Goal: Transaction & Acquisition: Purchase product/service

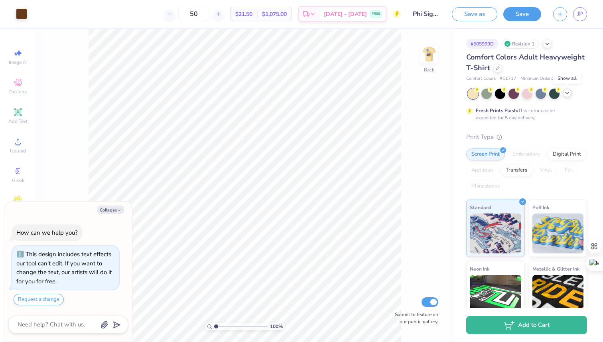
click at [566, 94] on icon at bounding box center [567, 93] width 6 height 6
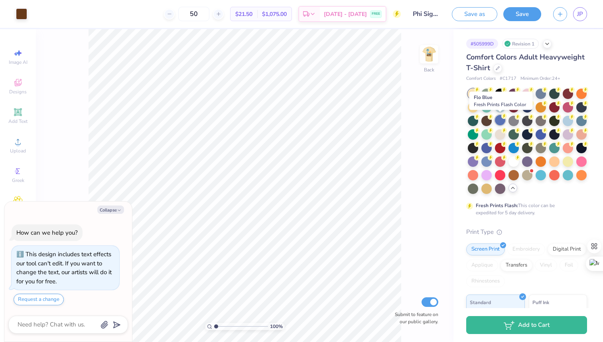
click at [499, 120] on div at bounding box center [500, 120] width 10 height 10
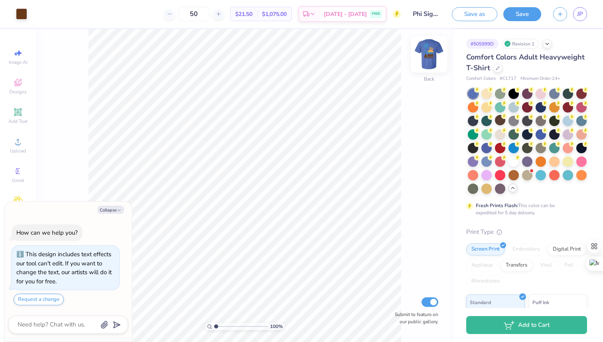
click at [430, 52] on img at bounding box center [429, 54] width 32 height 32
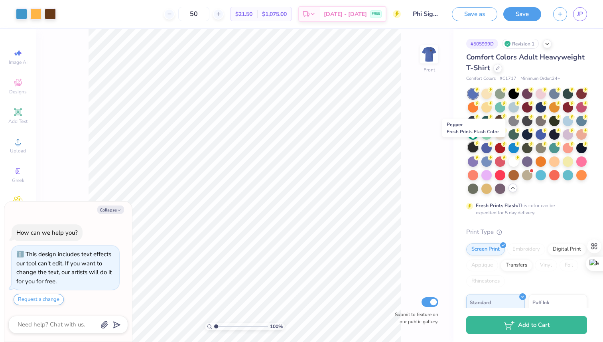
click at [472, 147] on div at bounding box center [473, 147] width 10 height 10
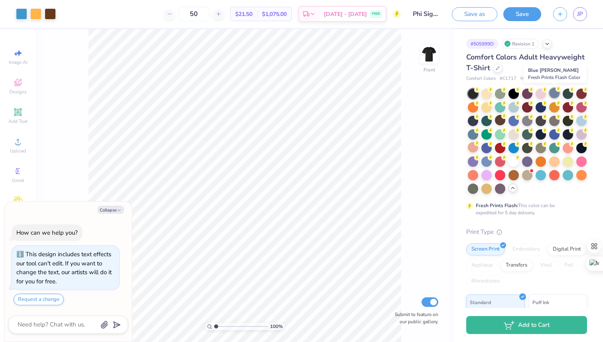
click at [556, 94] on div at bounding box center [554, 93] width 10 height 10
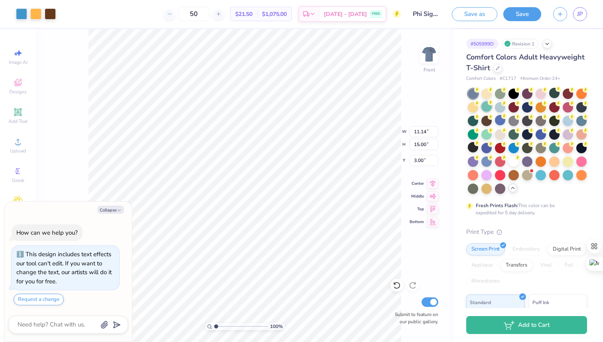
click at [483, 104] on div at bounding box center [486, 106] width 10 height 10
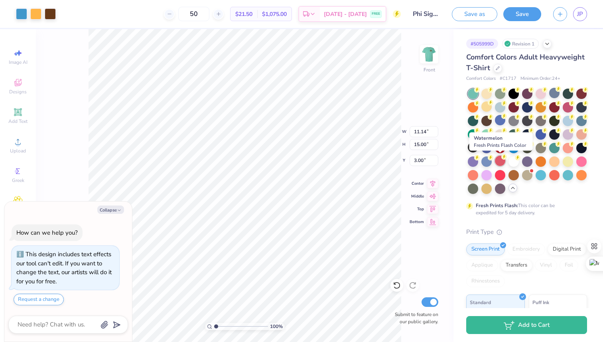
click at [500, 160] on div at bounding box center [500, 160] width 10 height 10
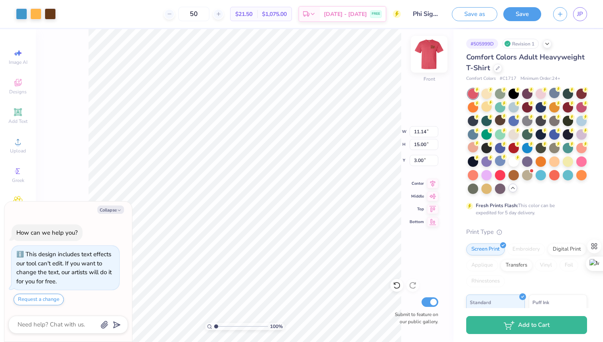
click at [427, 61] on img at bounding box center [429, 54] width 32 height 32
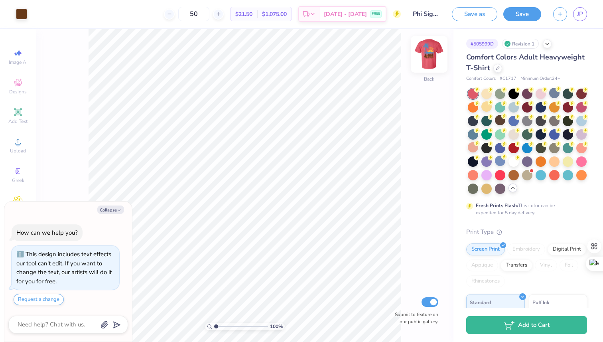
click at [429, 59] on img at bounding box center [429, 54] width 32 height 32
click at [484, 94] on div at bounding box center [486, 93] width 10 height 10
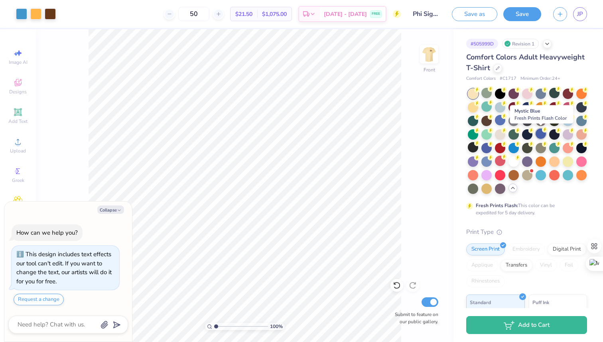
click at [542, 132] on icon at bounding box center [545, 130] width 6 height 6
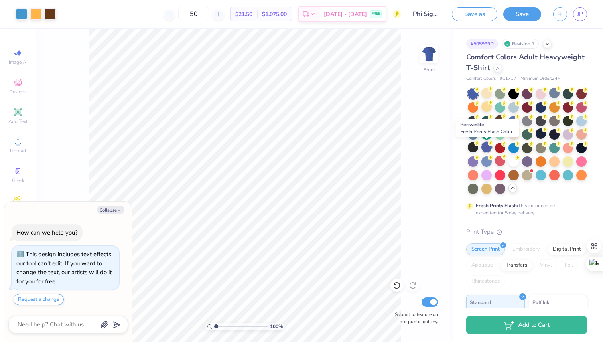
click at [487, 145] on div at bounding box center [486, 147] width 10 height 10
click at [472, 161] on div at bounding box center [473, 160] width 10 height 10
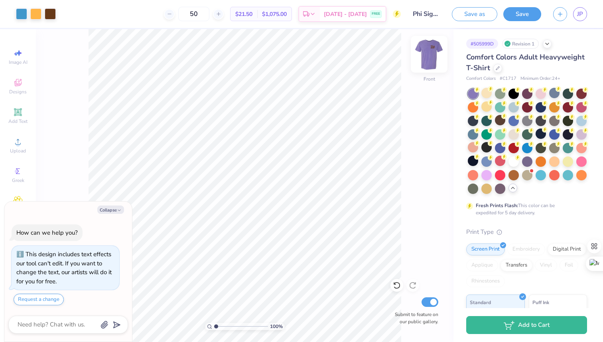
click at [428, 52] on img at bounding box center [429, 54] width 32 height 32
click at [431, 60] on img at bounding box center [429, 54] width 32 height 32
click at [431, 60] on img at bounding box center [429, 54] width 16 height 16
click at [429, 58] on img at bounding box center [429, 54] width 32 height 32
click at [487, 92] on div at bounding box center [486, 93] width 10 height 10
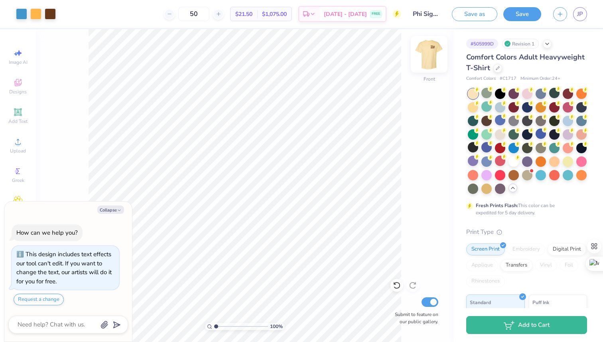
click at [428, 49] on img at bounding box center [429, 54] width 32 height 32
click at [524, 173] on div at bounding box center [527, 174] width 10 height 10
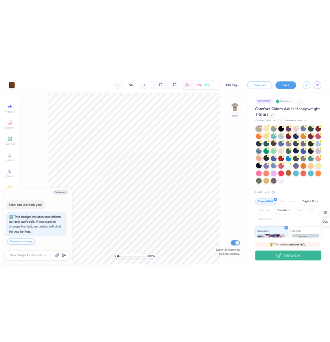
scroll to position [17, 0]
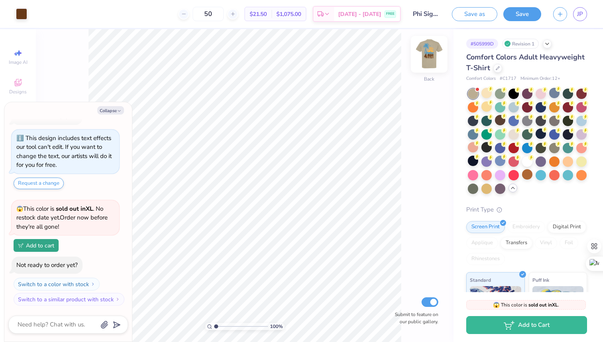
click at [433, 57] on img at bounding box center [429, 54] width 32 height 32
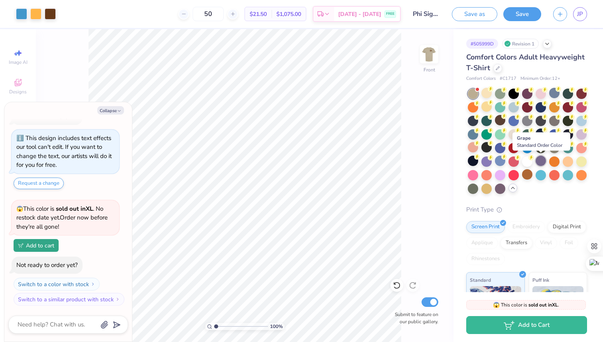
click at [541, 161] on div at bounding box center [540, 160] width 10 height 10
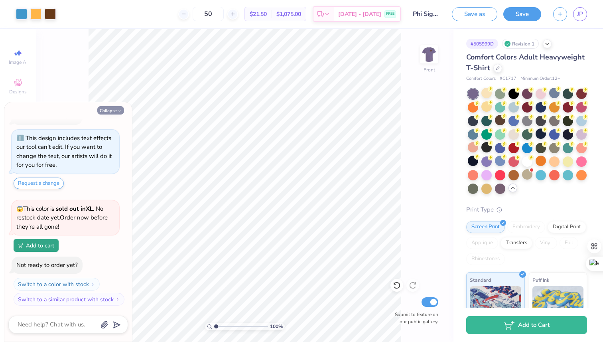
click at [106, 108] on button "Collapse" at bounding box center [110, 110] width 27 height 8
type textarea "x"
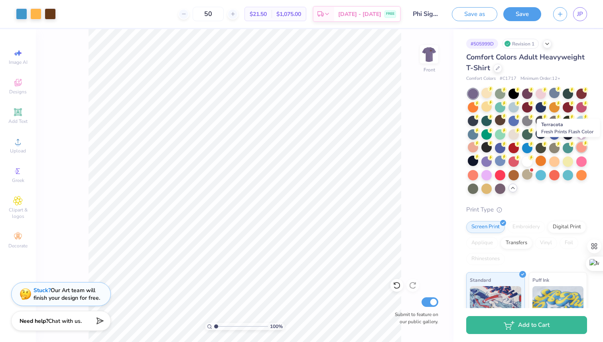
click at [581, 147] on div at bounding box center [581, 147] width 10 height 10
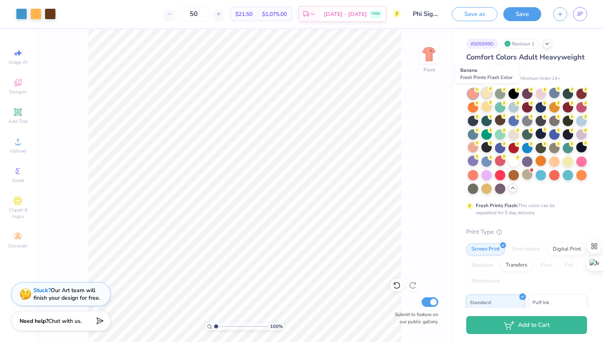
click at [488, 94] on div at bounding box center [486, 93] width 10 height 10
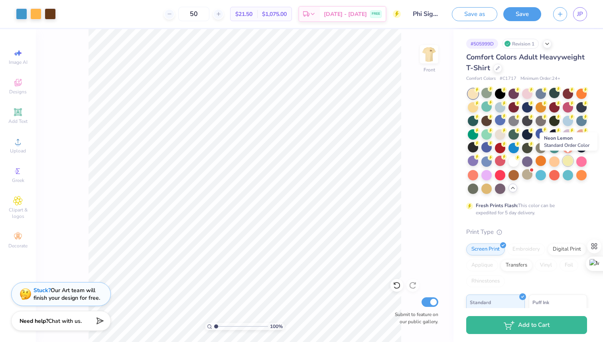
click at [567, 161] on div at bounding box center [567, 160] width 10 height 10
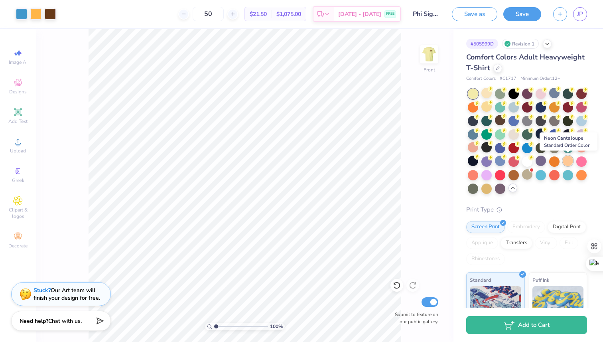
click at [567, 162] on div at bounding box center [567, 160] width 10 height 10
click at [425, 51] on img at bounding box center [429, 54] width 32 height 32
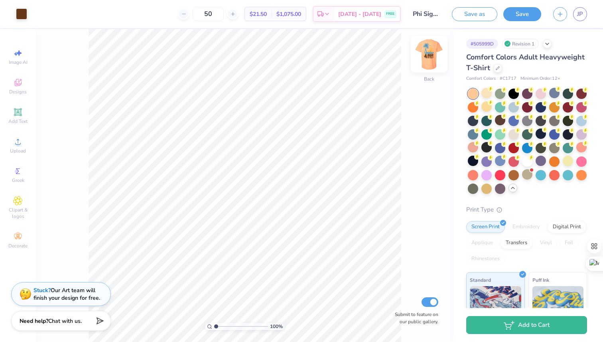
click at [430, 60] on img at bounding box center [429, 54] width 32 height 32
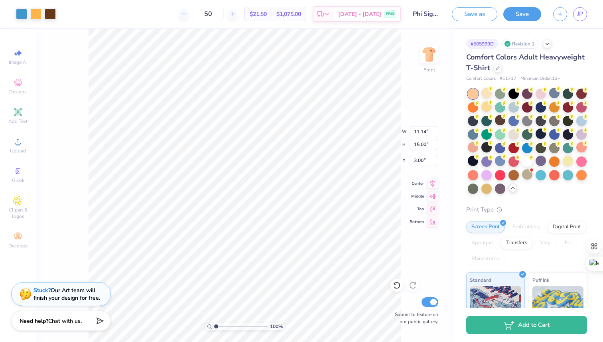
type input "3.66"
type input "1.11"
type input "0.98"
type input "8.07"
type input "1.21"
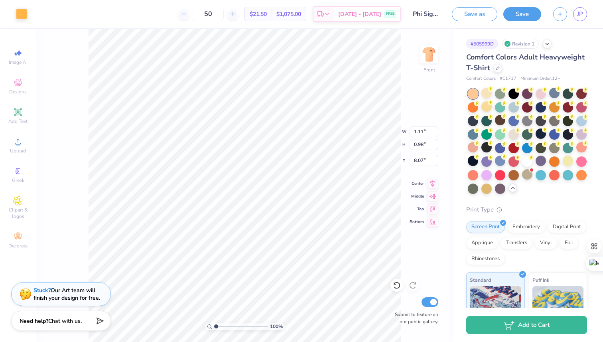
type input "1.32"
type input "8.34"
type input "1.10"
type input "7.91"
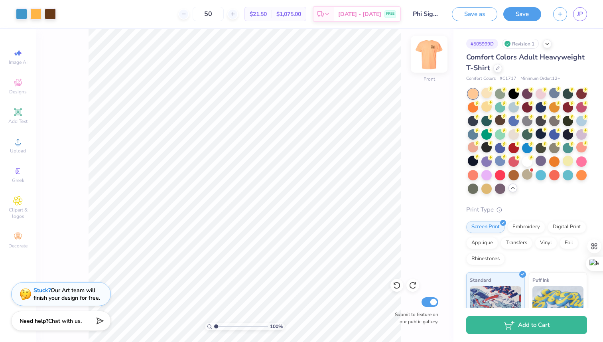
click at [428, 52] on img at bounding box center [429, 54] width 32 height 32
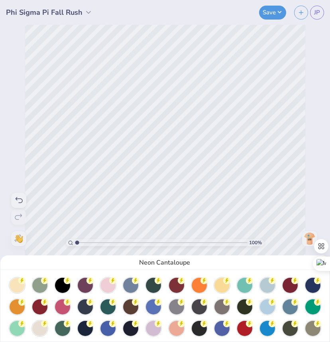
click at [77, 240] on div "Neon Cantaloupe" at bounding box center [165, 171] width 330 height 342
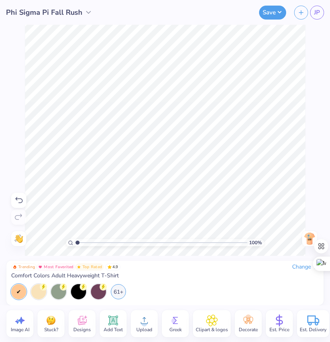
type input "1.02"
type textarea "x"
type input "1.24"
type textarea "x"
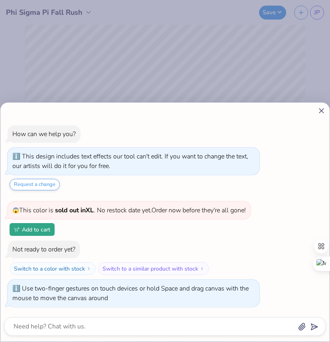
drag, startPoint x: 77, startPoint y: 240, endPoint x: 58, endPoint y: 236, distance: 19.2
type input "1"
click at [75, 239] on input "range" at bounding box center [161, 242] width 172 height 7
click at [321, 112] on icon at bounding box center [321, 110] width 8 height 8
type textarea "x"
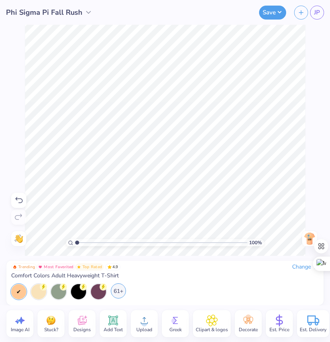
click at [120, 290] on div "61+" at bounding box center [118, 290] width 15 height 15
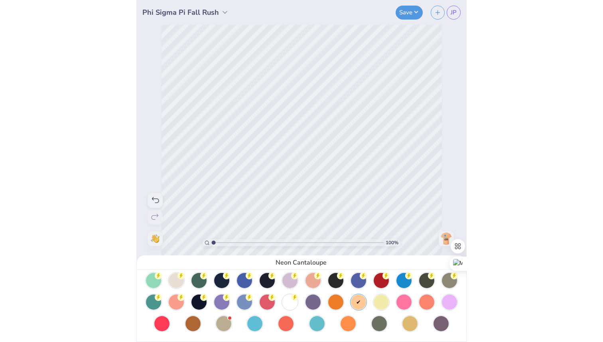
scroll to position [0, 0]
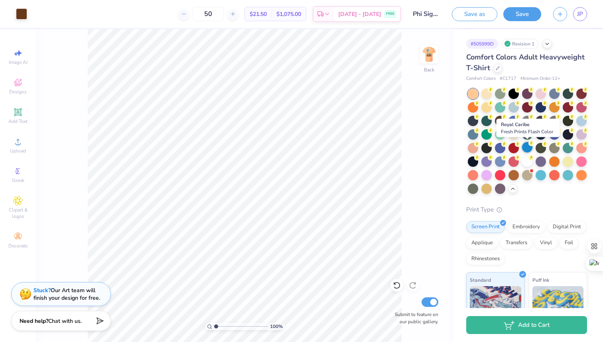
click at [524, 147] on div at bounding box center [527, 147] width 10 height 10
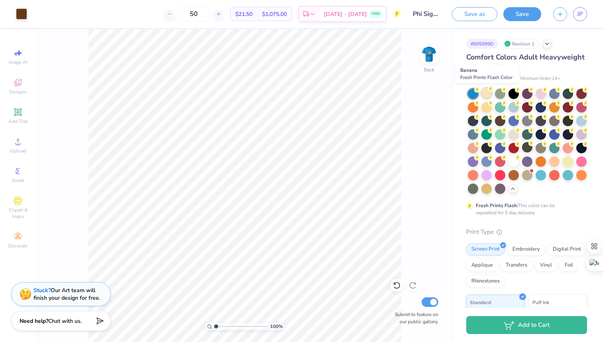
click at [485, 92] on div at bounding box center [486, 93] width 10 height 10
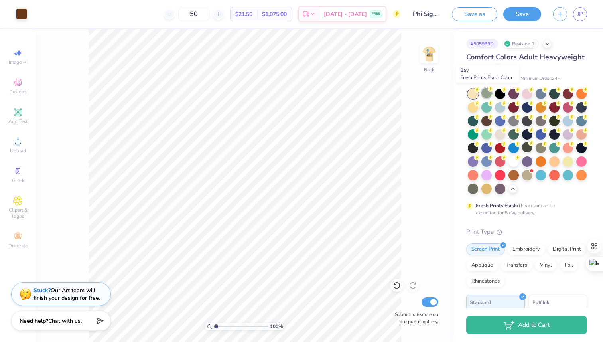
click at [485, 93] on div at bounding box center [486, 93] width 10 height 10
click at [422, 54] on img at bounding box center [429, 54] width 32 height 32
click at [500, 92] on div at bounding box center [500, 93] width 10 height 10
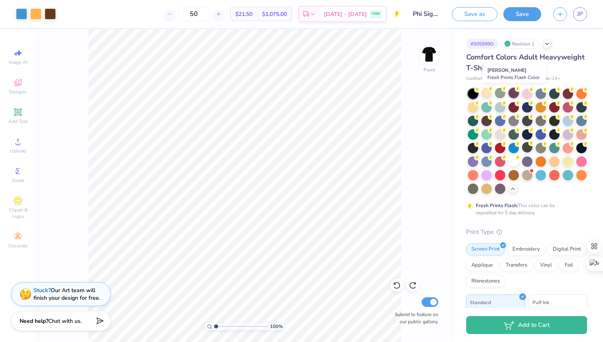
click at [515, 94] on div at bounding box center [513, 93] width 10 height 10
click at [429, 56] on img at bounding box center [429, 54] width 32 height 32
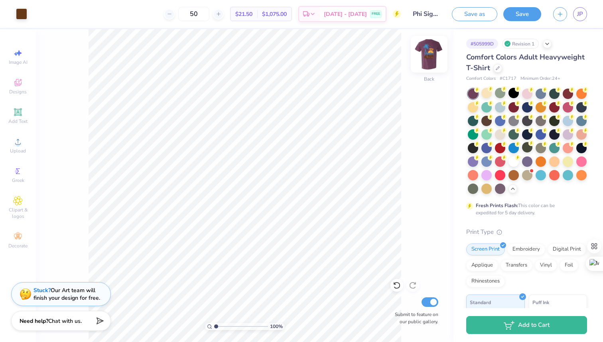
click at [430, 58] on img at bounding box center [429, 54] width 32 height 32
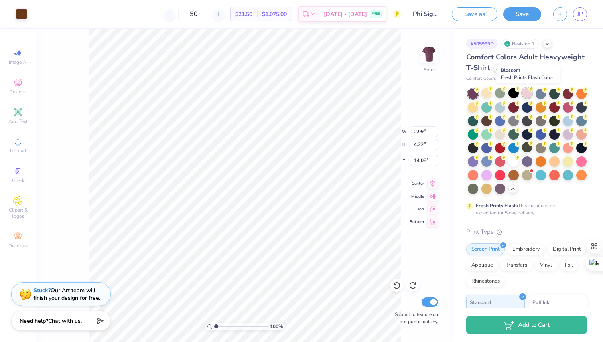
click at [526, 93] on div at bounding box center [527, 93] width 10 height 10
click at [541, 92] on div at bounding box center [540, 93] width 10 height 10
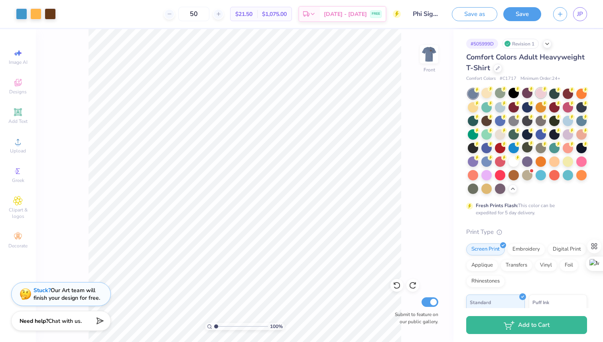
click at [542, 91] on icon at bounding box center [545, 89] width 6 height 6
click at [555, 93] on div at bounding box center [554, 93] width 10 height 10
click at [569, 93] on div at bounding box center [567, 93] width 10 height 10
click at [583, 94] on div at bounding box center [581, 93] width 10 height 10
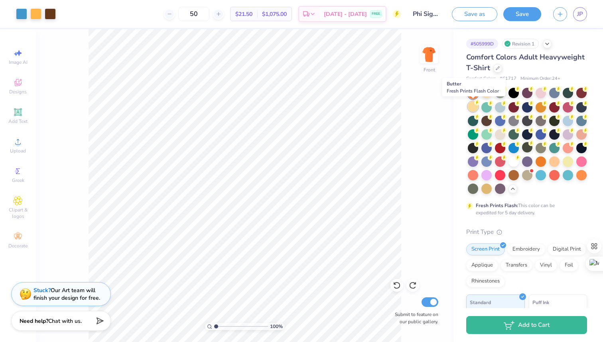
click at [472, 106] on div at bounding box center [473, 106] width 10 height 10
click at [487, 108] on div at bounding box center [486, 106] width 10 height 10
click at [501, 107] on div at bounding box center [500, 106] width 10 height 10
click at [429, 54] on img at bounding box center [429, 54] width 32 height 32
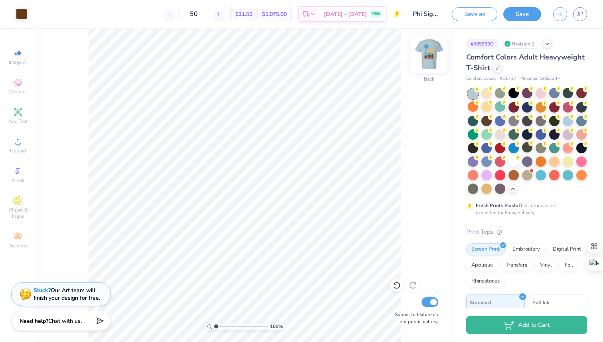
click at [431, 57] on img at bounding box center [429, 54] width 32 height 32
click at [515, 106] on div at bounding box center [513, 106] width 10 height 10
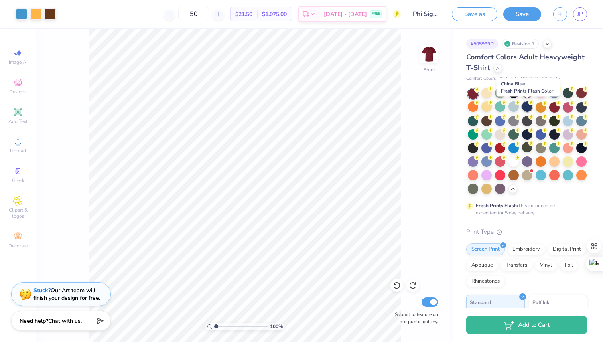
click at [527, 106] on div at bounding box center [527, 106] width 10 height 10
click at [428, 57] on img at bounding box center [429, 54] width 32 height 32
click at [428, 57] on img at bounding box center [429, 54] width 16 height 16
click at [427, 49] on img at bounding box center [429, 54] width 32 height 32
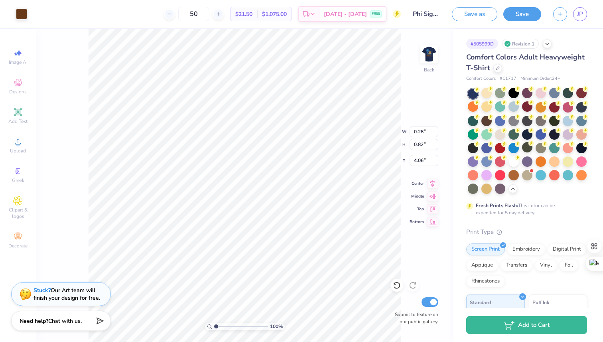
type input "0.82"
type input "0.85"
type input "4.21"
type input "0.94"
type input "0.82"
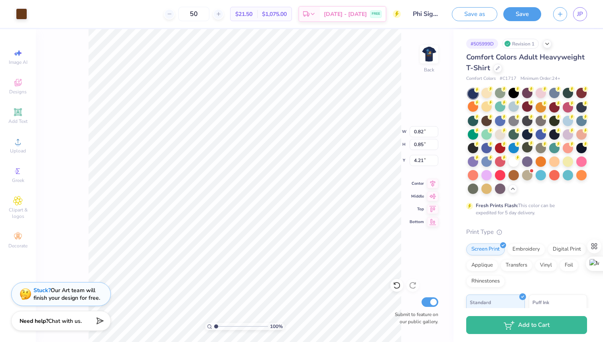
type input "4.06"
click at [430, 61] on img at bounding box center [429, 54] width 32 height 32
type input "13.75"
drag, startPoint x: 209, startPoint y: 13, endPoint x: 197, endPoint y: 13, distance: 11.6
click at [197, 13] on input "50" at bounding box center [193, 14] width 31 height 14
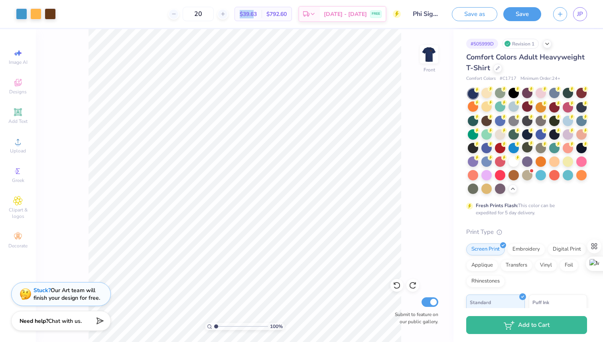
drag, startPoint x: 264, startPoint y: 13, endPoint x: 247, endPoint y: 13, distance: 16.7
click at [247, 13] on div "$39.63 Per Item" at bounding box center [248, 14] width 27 height 14
click at [413, 82] on div "100 % Front Submit to feature on our public gallery." at bounding box center [244, 185] width 417 height 313
click at [549, 45] on icon at bounding box center [547, 43] width 6 height 6
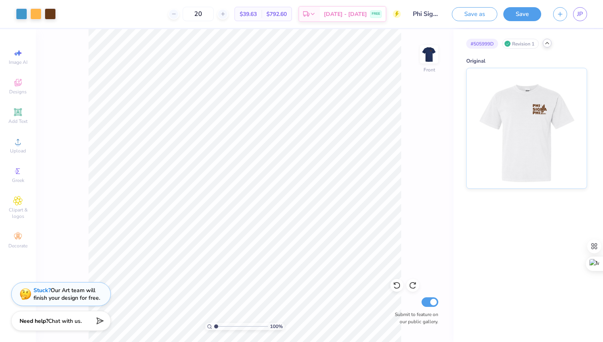
click at [548, 45] on icon at bounding box center [547, 43] width 6 height 6
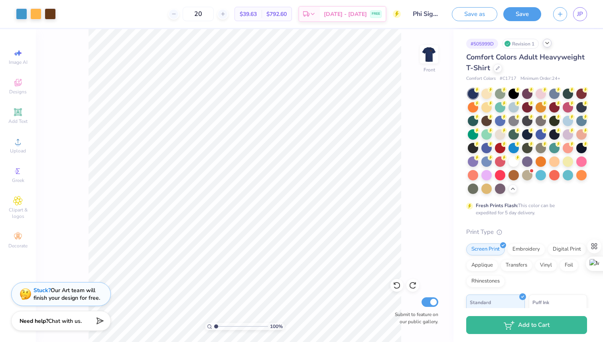
click at [550, 43] on icon at bounding box center [547, 43] width 6 height 6
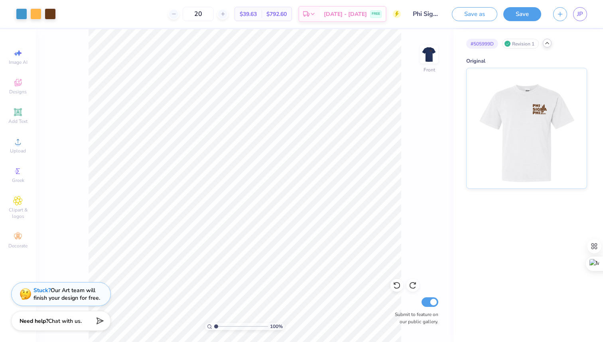
click at [546, 43] on icon at bounding box center [547, 43] width 6 height 6
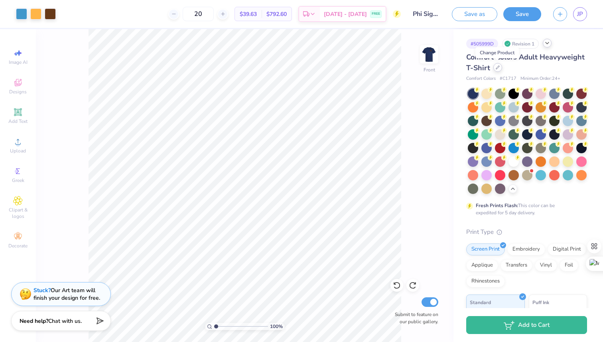
click at [497, 68] on icon at bounding box center [498, 67] width 4 height 4
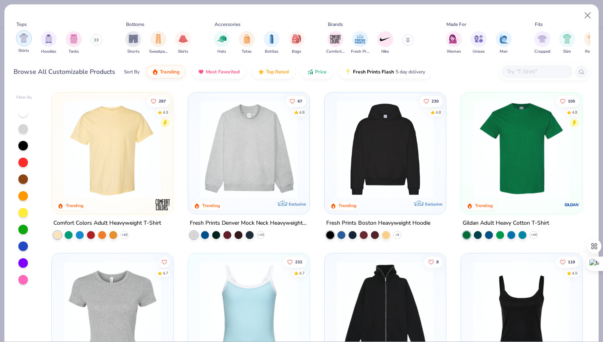
click at [24, 41] on img "filter for Shirts" at bounding box center [23, 37] width 9 height 9
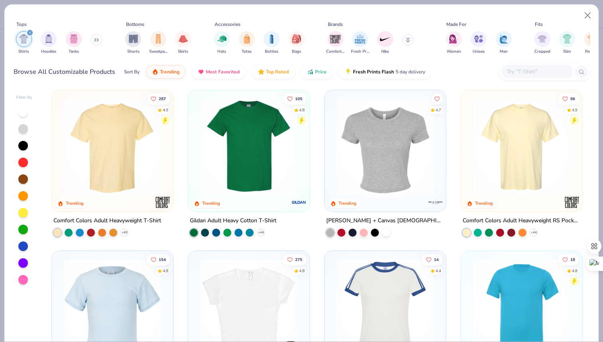
scroll to position [2, 0]
click at [123, 180] on img at bounding box center [112, 146] width 105 height 97
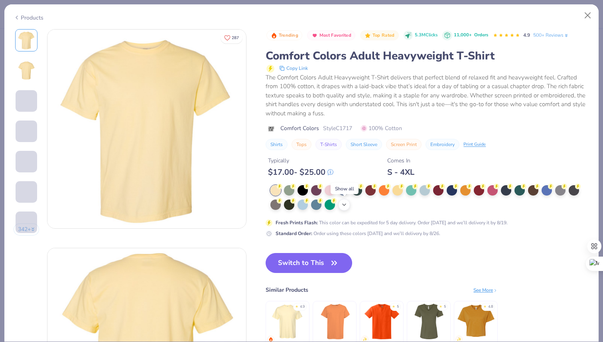
click at [345, 205] on polyline at bounding box center [343, 205] width 3 height 2
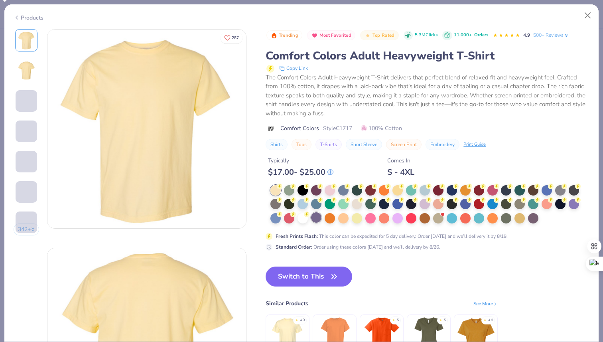
click at [317, 218] on div at bounding box center [316, 217] width 10 height 10
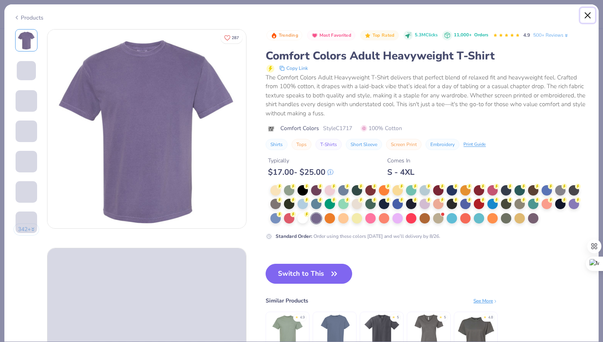
click at [587, 16] on button "Close" at bounding box center [587, 15] width 15 height 15
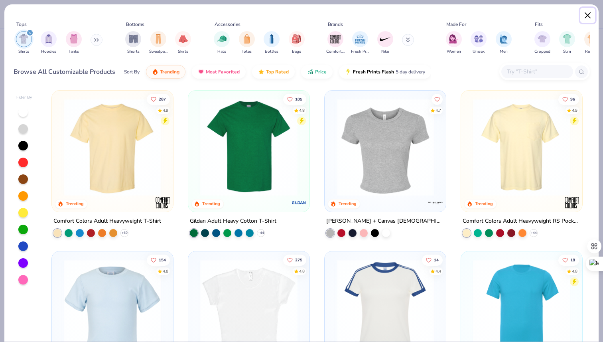
click at [585, 15] on button "Close" at bounding box center [587, 15] width 15 height 15
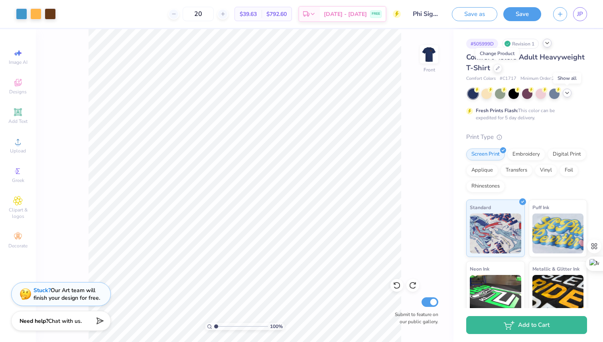
click at [568, 94] on icon at bounding box center [567, 93] width 6 height 6
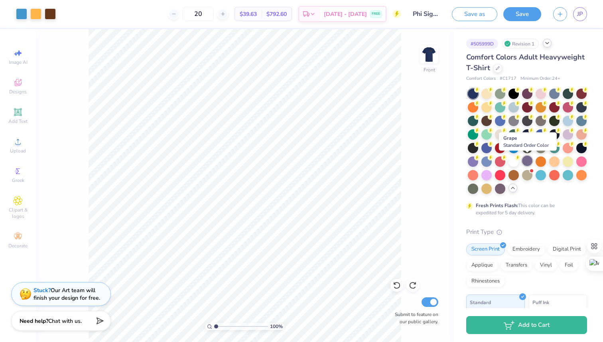
click at [528, 163] on div at bounding box center [527, 160] width 10 height 10
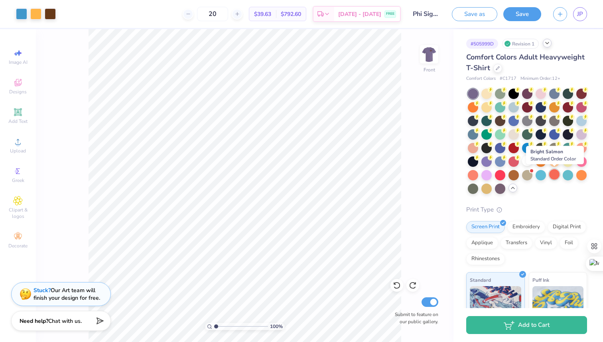
click at [551, 173] on div at bounding box center [554, 174] width 10 height 10
click at [566, 175] on div at bounding box center [567, 174] width 10 height 10
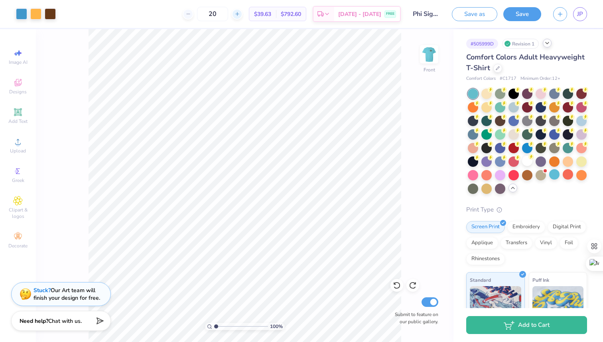
click at [240, 14] on icon at bounding box center [237, 14] width 6 height 6
click at [256, 14] on div "22 $38.76 Per Item $852.72 Total Est. Delivery [DATE] - [DATE] FREE" at bounding box center [231, 14] width 339 height 28
click at [191, 14] on icon at bounding box center [188, 14] width 6 height 6
click at [494, 70] on div at bounding box center [497, 67] width 9 height 9
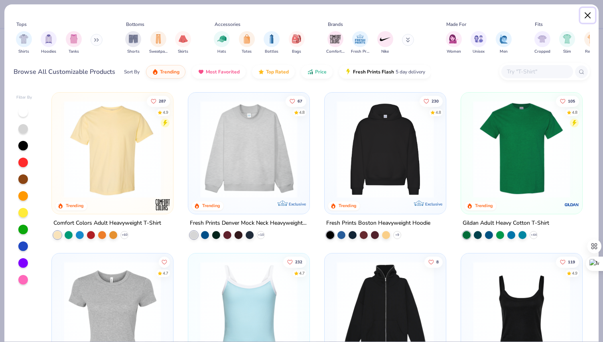
click at [587, 14] on button "Close" at bounding box center [587, 15] width 15 height 15
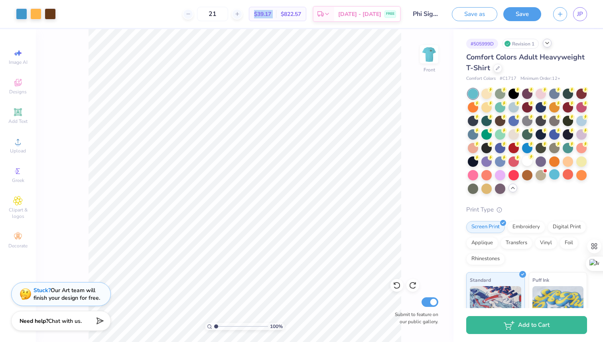
drag, startPoint x: 264, startPoint y: 13, endPoint x: 288, endPoint y: 13, distance: 24.3
click at [288, 13] on div "$39.17 Per Item $822.57 Total" at bounding box center [277, 14] width 57 height 14
click at [240, 14] on icon at bounding box center [237, 14] width 6 height 6
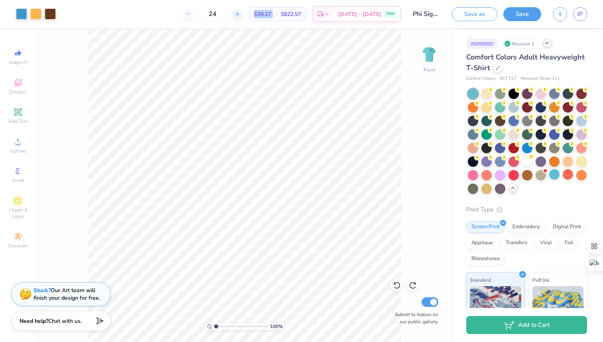
click at [240, 14] on icon at bounding box center [237, 14] width 6 height 6
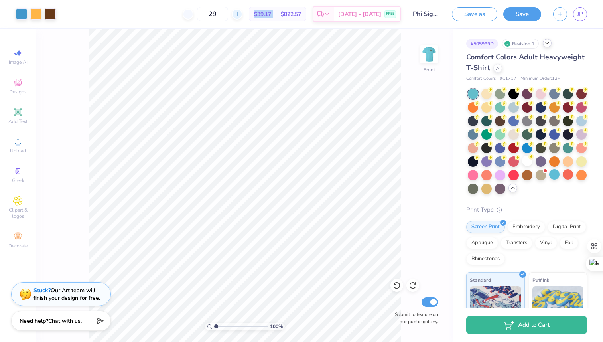
click at [240, 14] on icon at bounding box center [237, 14] width 6 height 6
click at [189, 14] on line at bounding box center [187, 14] width 3 height 0
click at [191, 14] on icon at bounding box center [188, 14] width 6 height 6
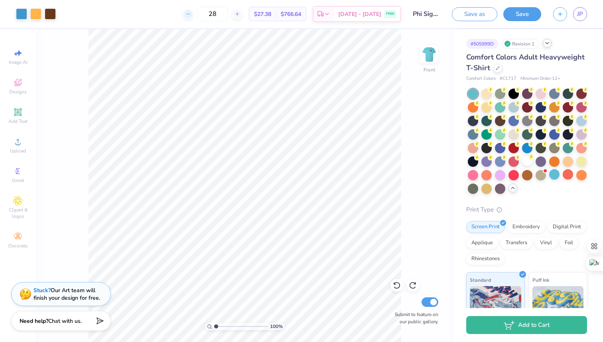
click at [189, 14] on line at bounding box center [187, 14] width 3 height 0
click at [191, 14] on icon at bounding box center [188, 14] width 6 height 6
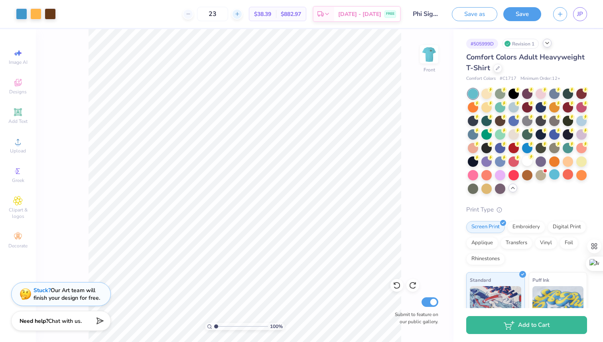
click at [240, 15] on icon at bounding box center [237, 14] width 6 height 6
click at [193, 14] on div at bounding box center [188, 14] width 11 height 11
click at [191, 14] on icon at bounding box center [188, 14] width 6 height 6
click at [199, 14] on div "21 Per Item Total Est. Delivery N/A FREE" at bounding box center [231, 14] width 339 height 28
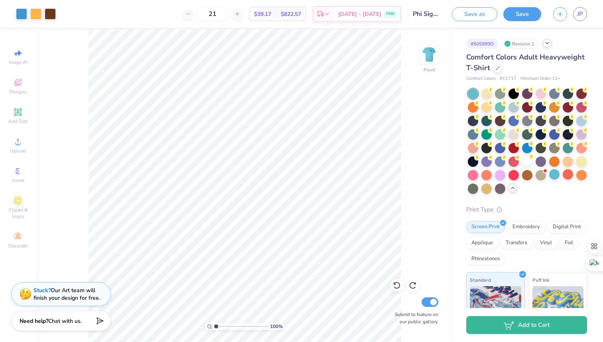
click at [191, 14] on icon at bounding box center [188, 14] width 6 height 6
click at [240, 12] on icon at bounding box center [237, 14] width 6 height 6
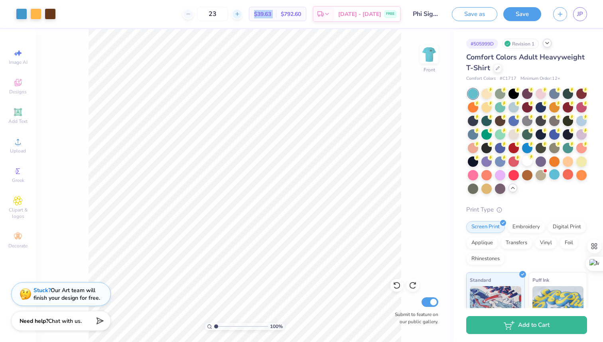
type input "24"
click at [271, 18] on span "$28.49" at bounding box center [262, 14] width 17 height 8
click at [493, 92] on circle at bounding box center [491, 90] width 6 height 6
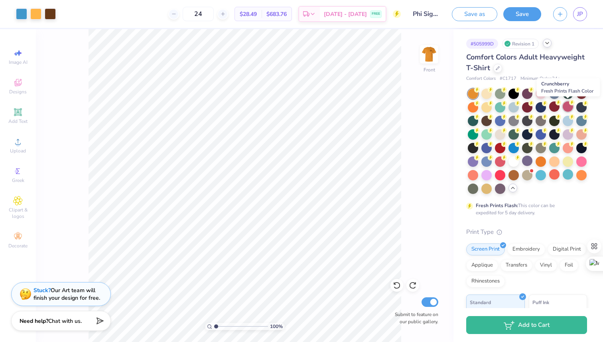
click at [567, 104] on div at bounding box center [567, 106] width 10 height 10
click at [431, 53] on img at bounding box center [429, 54] width 32 height 32
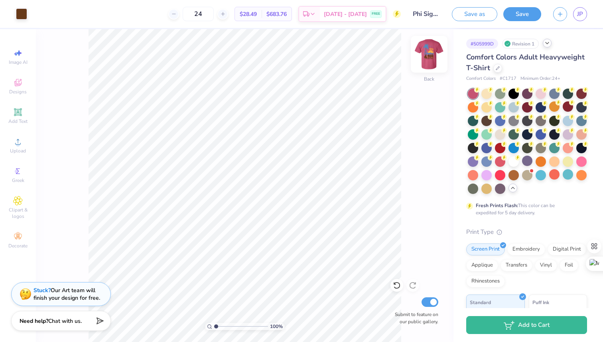
click at [430, 53] on img at bounding box center [429, 54] width 32 height 32
click at [429, 59] on img at bounding box center [429, 54] width 32 height 32
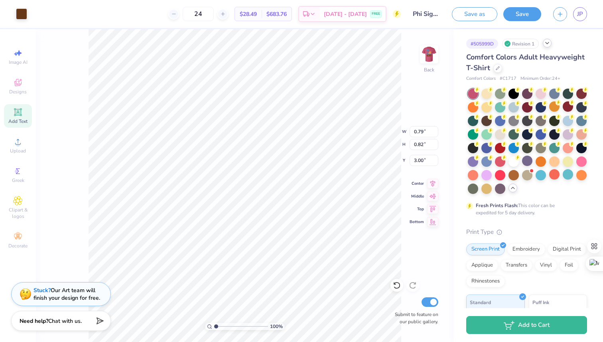
click at [19, 111] on icon at bounding box center [18, 112] width 6 height 6
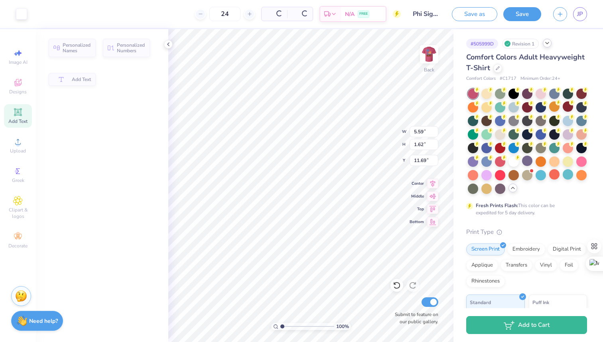
type input "5.59"
type input "1.62"
type input "11.69"
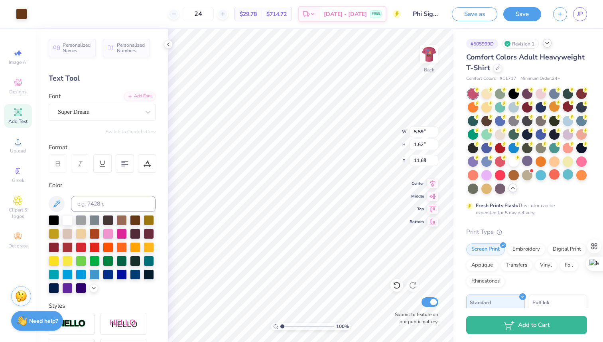
type input "0.79"
type input "0.82"
type input "3.00"
click at [166, 46] on icon at bounding box center [168, 44] width 6 height 6
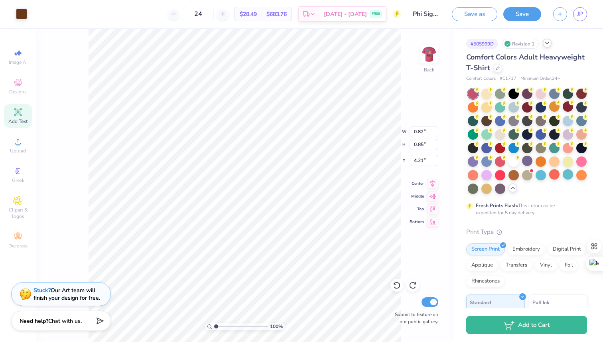
type input "4.20"
type input "4.02"
type input "0.39"
type input "1.77"
type input "3.21"
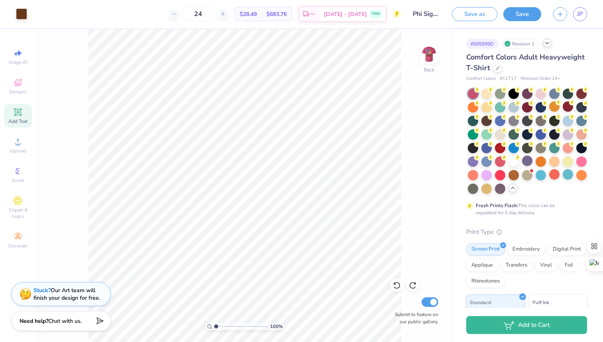
click at [16, 114] on icon at bounding box center [18, 112] width 6 height 6
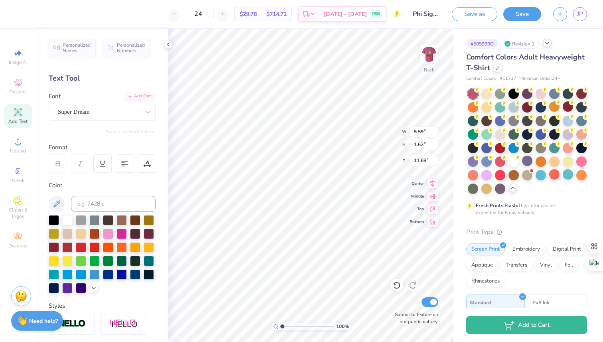
type textarea "X"
type textarea "Phi Sigma Phi"
type input "5.20"
type input "0.75"
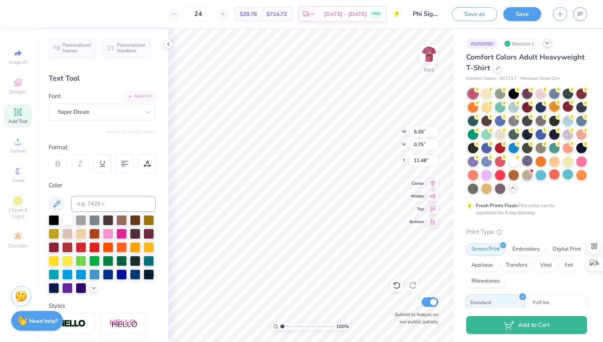
type input "8.49"
type textarea "Phi Sigma Phi"
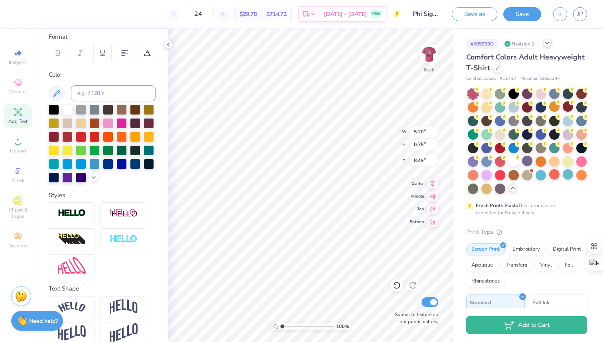
scroll to position [122, 0]
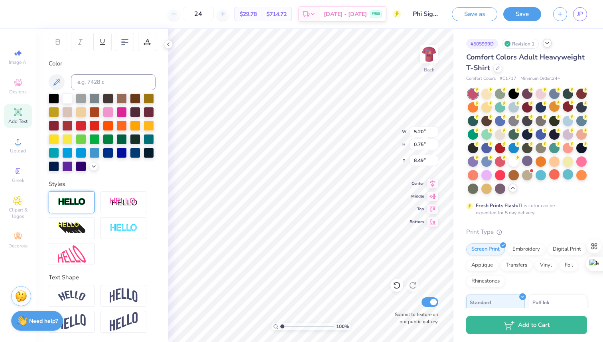
click at [75, 202] on img at bounding box center [72, 201] width 28 height 9
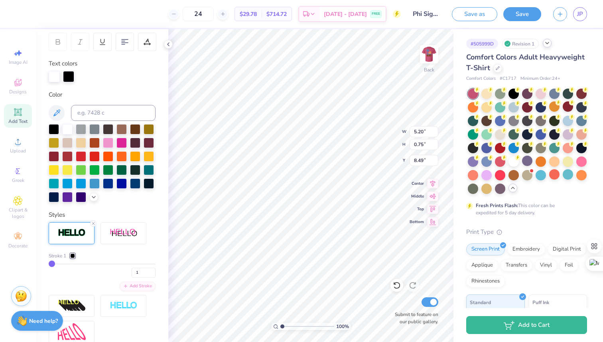
type input "2"
type input "3"
type input "4"
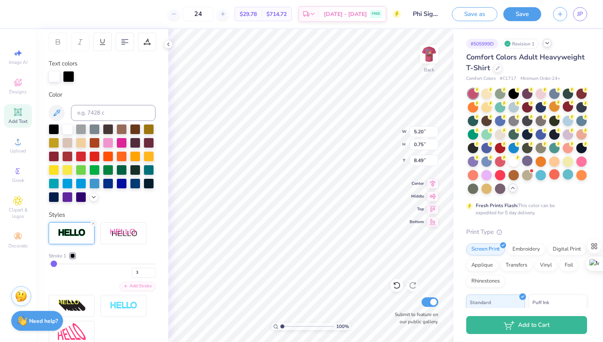
type input "4"
type input "5"
type input "6"
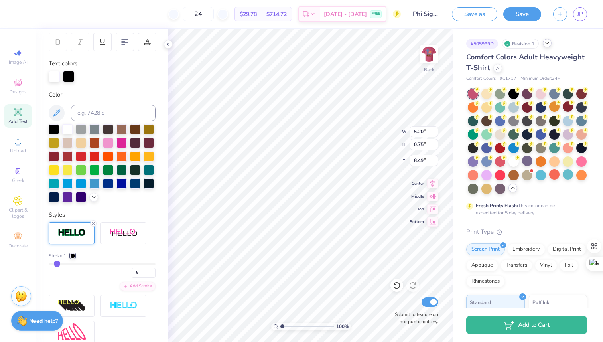
type input "7"
type input "8"
type input "9"
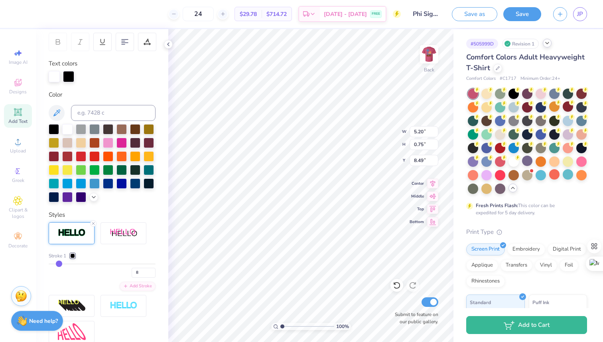
type input "9"
type input "10"
type input "11"
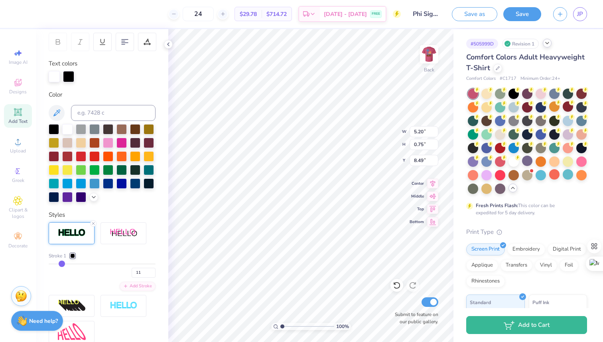
type input "12"
type input "13"
type input "14"
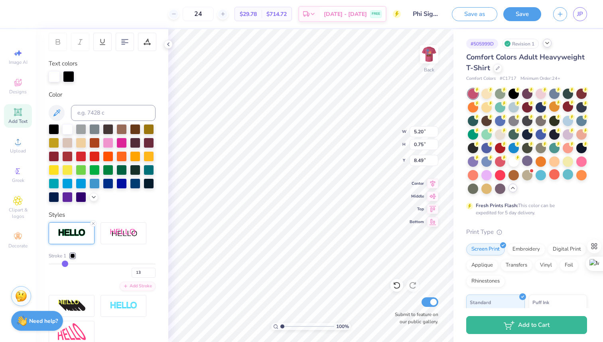
type input "14"
type input "15"
type input "16"
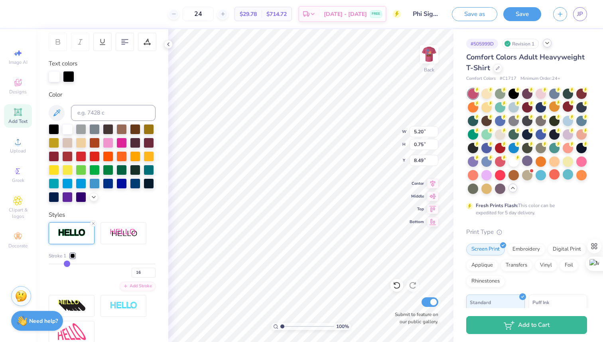
type input "17"
type input "18"
type input "19"
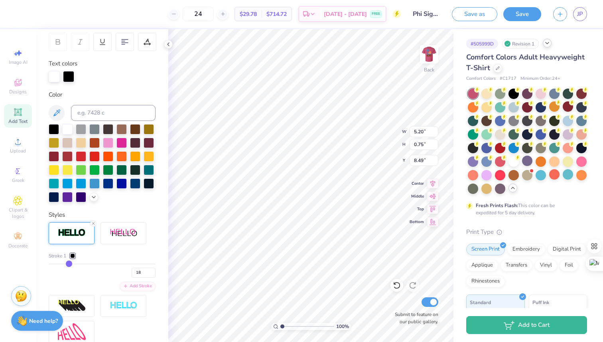
type input "19"
type input "20"
type input "21"
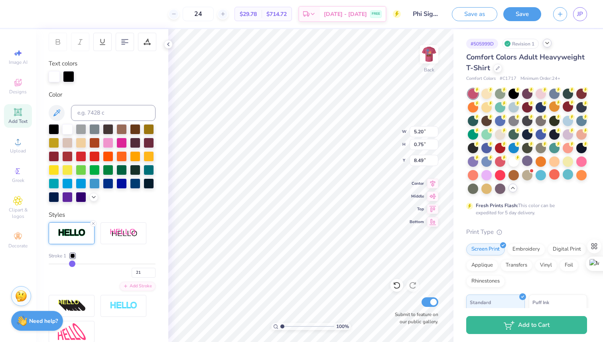
type input "22"
type input "23"
type input "24"
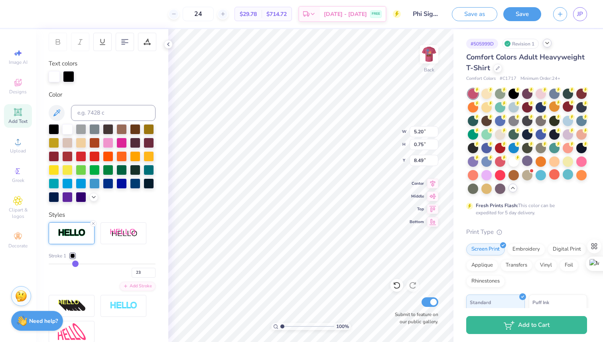
type input "24"
type input "25"
type input "26"
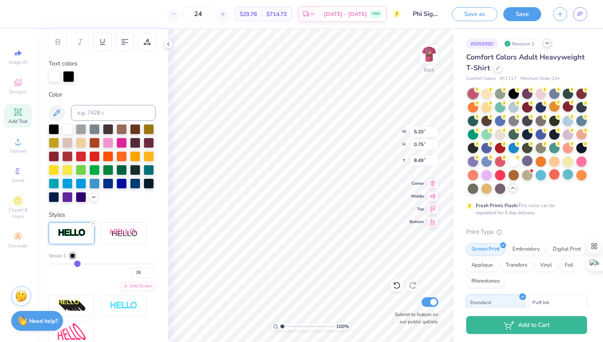
type input "27"
type input "28"
type input "29"
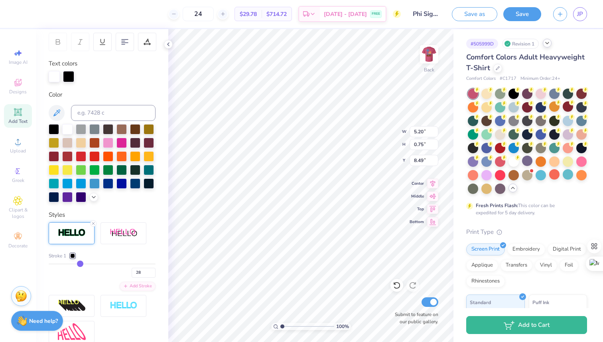
type input "29"
type input "30"
type input "31"
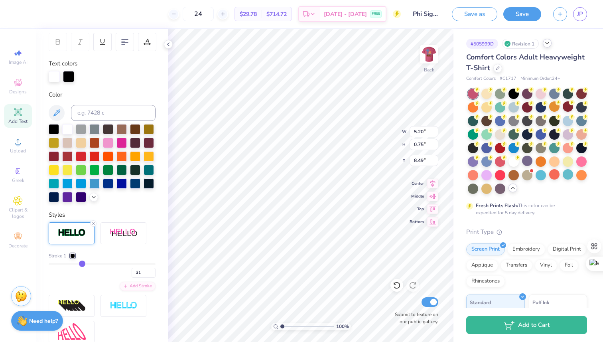
type input "32"
type input "34"
type input "35"
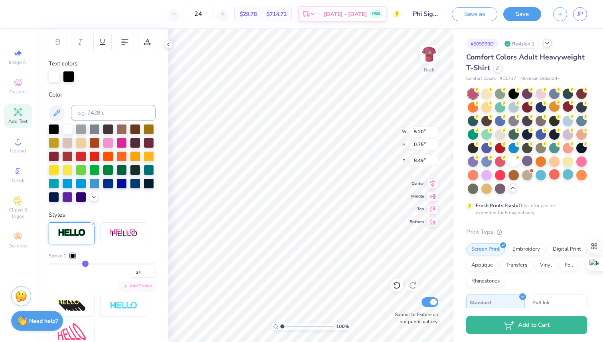
type input "35"
type input "36"
type input "37"
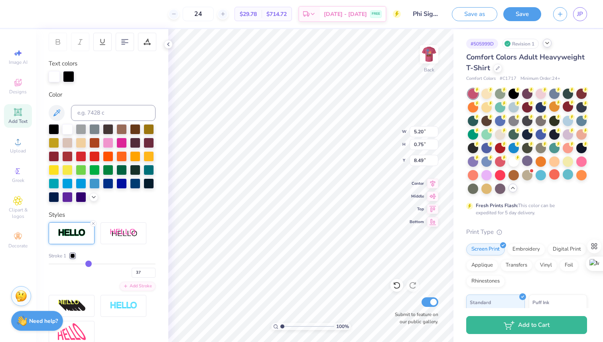
type input "38"
type input "39"
type input "40"
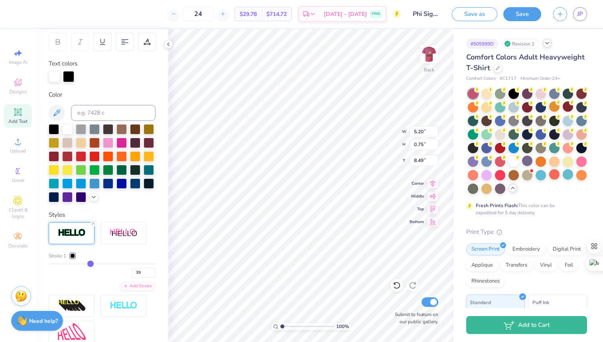
type input "40"
type input "41"
type input "42"
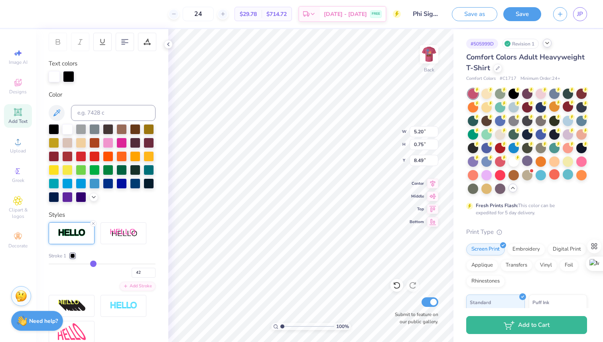
type input "43"
type input "44"
type input "45"
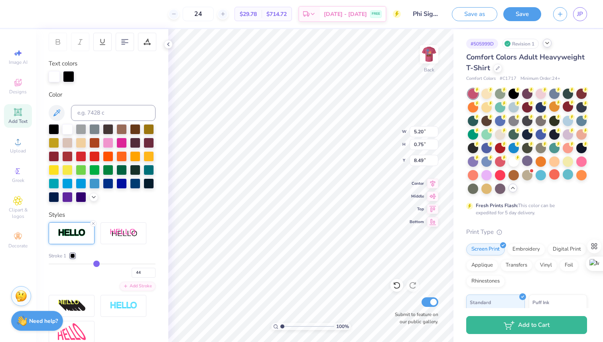
type input "45"
type input "46"
type input "47"
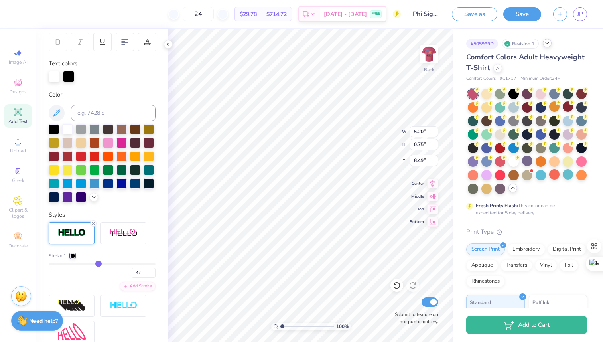
type input "48"
type input "49"
type input "50"
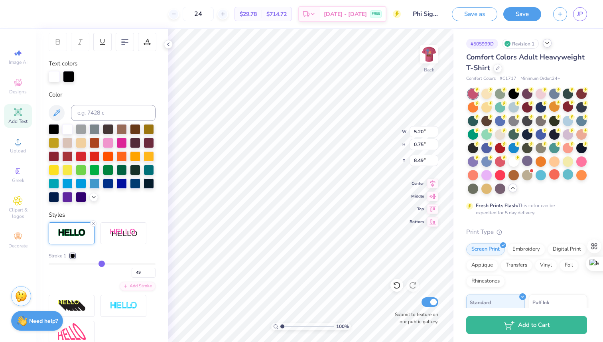
type input "50"
type input "51"
type input "52"
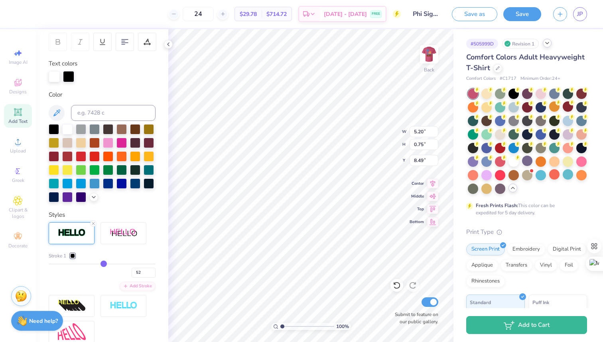
type input "53"
type input "54"
type input "55"
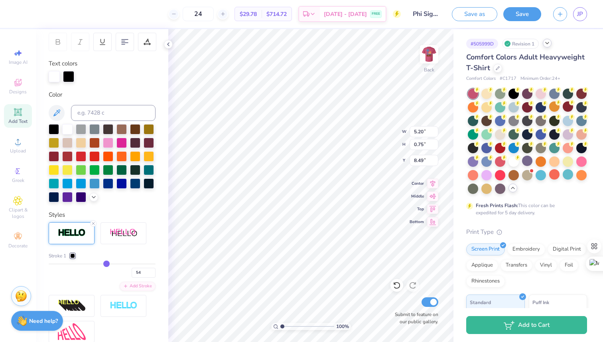
type input "55"
type input "56"
type input "57"
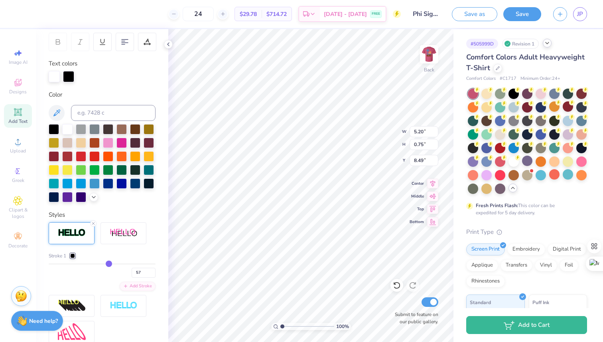
type input "58"
type input "59"
type input "60"
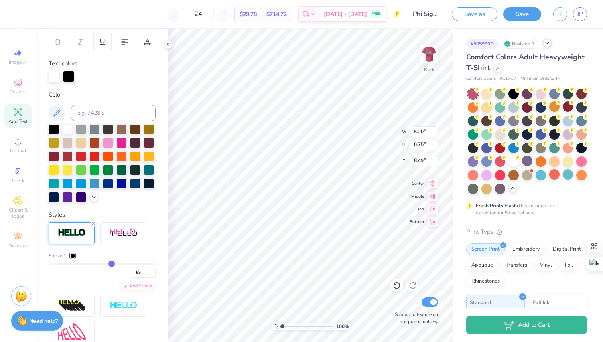
type input "60"
type input "61"
type input "62"
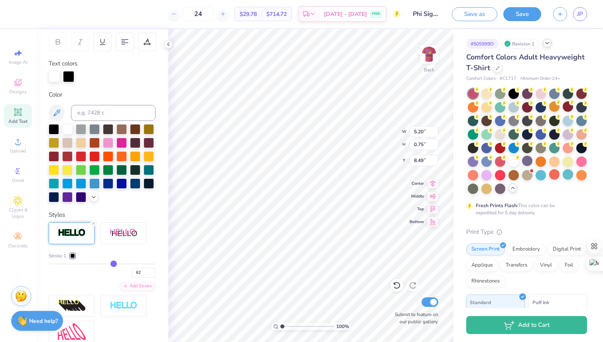
type input "63"
drag, startPoint x: 51, startPoint y: 261, endPoint x: 115, endPoint y: 260, distance: 63.4
click at [115, 263] on input "range" at bounding box center [102, 263] width 107 height 1
type input "62"
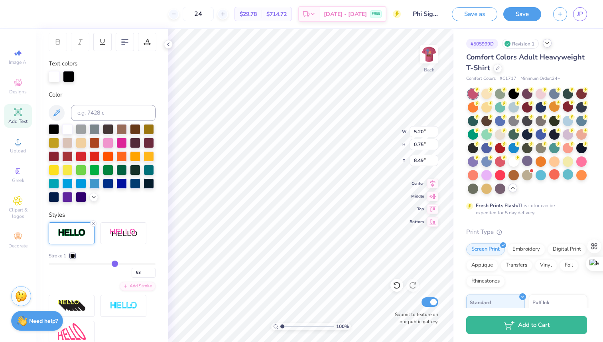
type input "62"
type input "61"
type input "59"
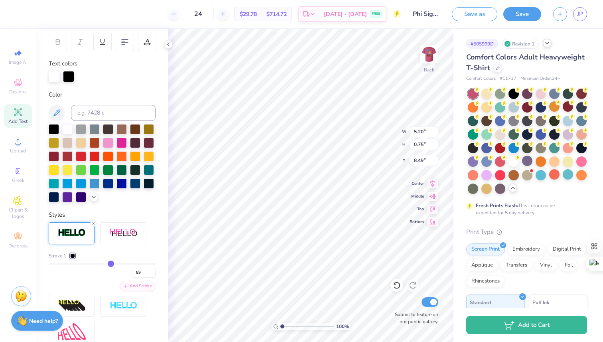
type input "57"
type input "56"
type input "54"
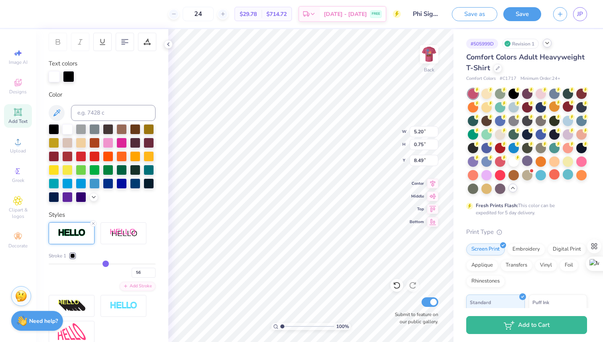
type input "54"
type input "52"
type input "51"
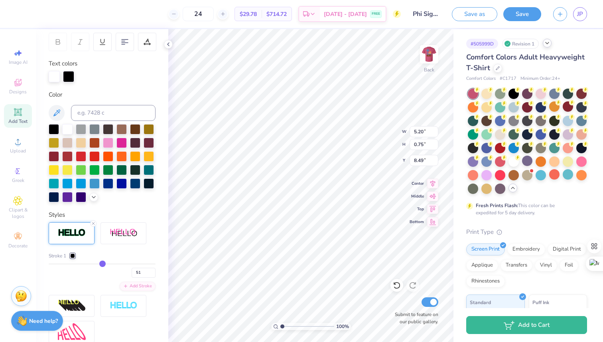
type input "49"
type input "48"
type input "47"
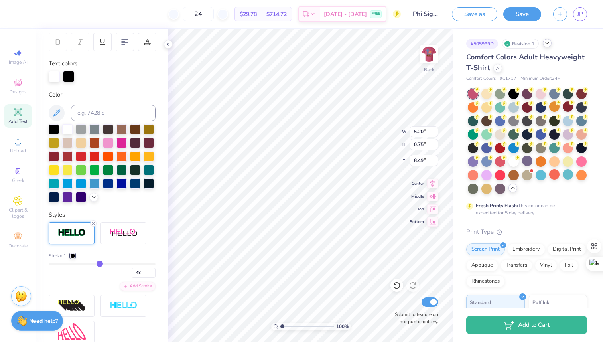
type input "47"
type input "46"
type input "45"
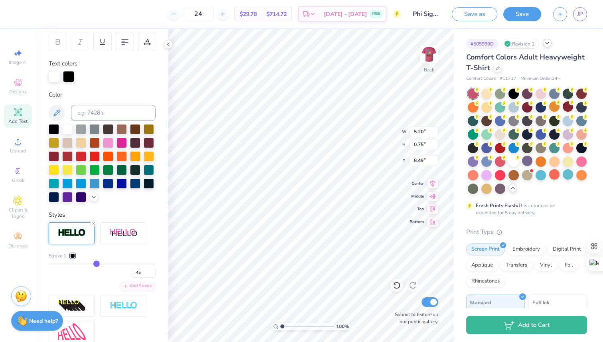
type input "44"
type input "43"
type input "42"
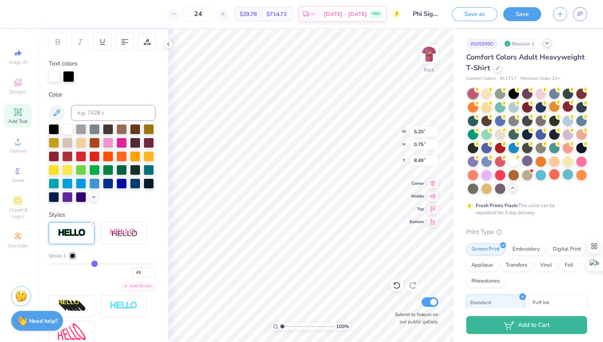
type input "42"
type input "41"
type input "40"
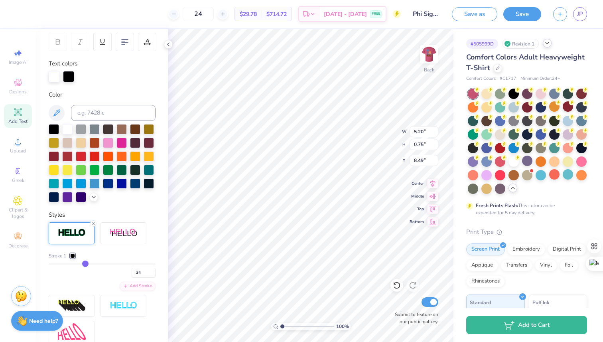
drag, startPoint x: 115, startPoint y: 260, endPoint x: 85, endPoint y: 258, distance: 30.0
click at [85, 263] on input "range" at bounding box center [102, 263] width 107 height 1
drag, startPoint x: 85, startPoint y: 264, endPoint x: 59, endPoint y: 261, distance: 26.5
click at [59, 263] on input "range" at bounding box center [102, 263] width 107 height 1
drag, startPoint x: 60, startPoint y: 262, endPoint x: 56, endPoint y: 262, distance: 4.0
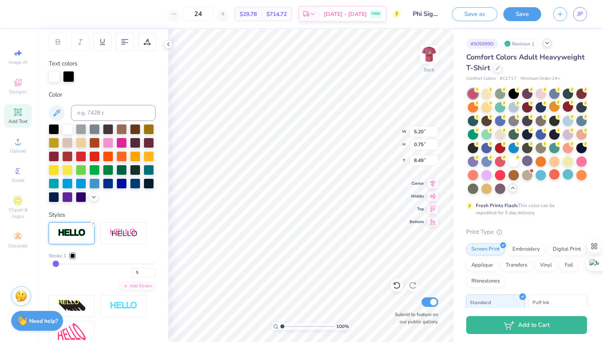
click at [56, 263] on input "range" at bounding box center [102, 263] width 107 height 1
click at [66, 126] on div at bounding box center [67, 128] width 10 height 10
click at [68, 129] on div at bounding box center [67, 128] width 10 height 10
click at [169, 44] on icon at bounding box center [168, 44] width 6 height 6
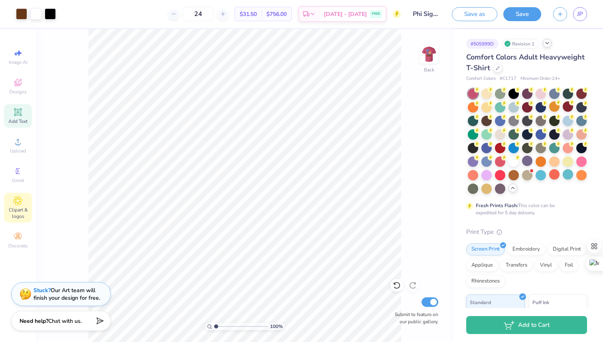
click at [17, 206] on div "Clipart & logos" at bounding box center [18, 208] width 28 height 30
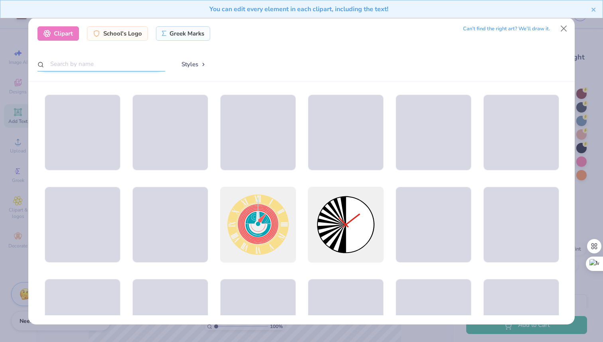
click at [112, 67] on input "text" at bounding box center [101, 64] width 128 height 15
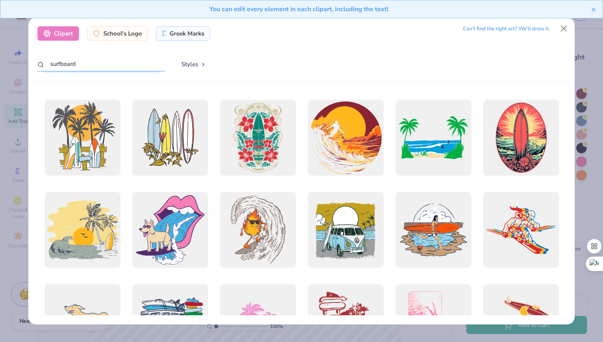
scroll to position [0, 0]
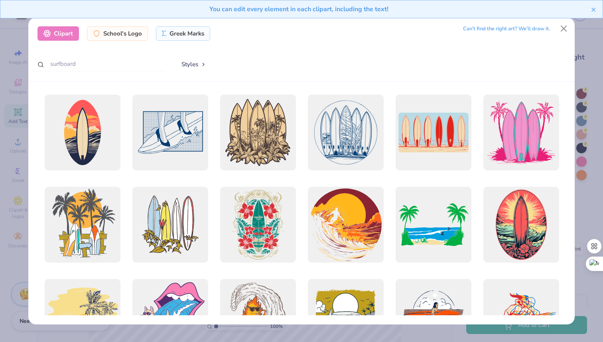
click at [189, 63] on button "Styles" at bounding box center [193, 64] width 41 height 15
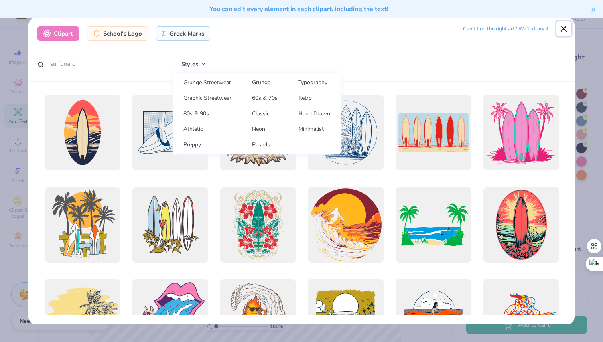
click at [566, 28] on button "Close" at bounding box center [563, 28] width 15 height 15
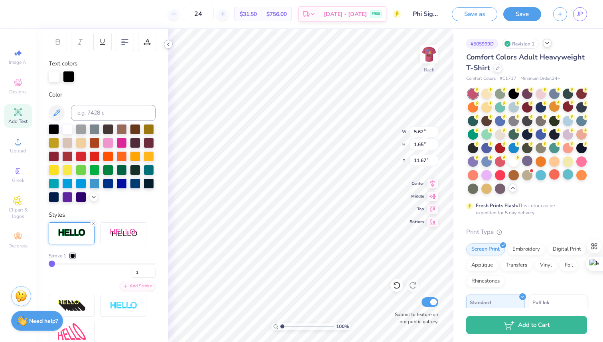
click at [167, 41] on icon at bounding box center [168, 44] width 6 height 6
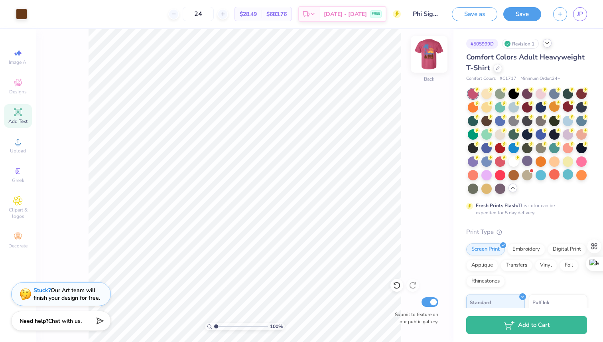
click at [427, 52] on img at bounding box center [429, 54] width 32 height 32
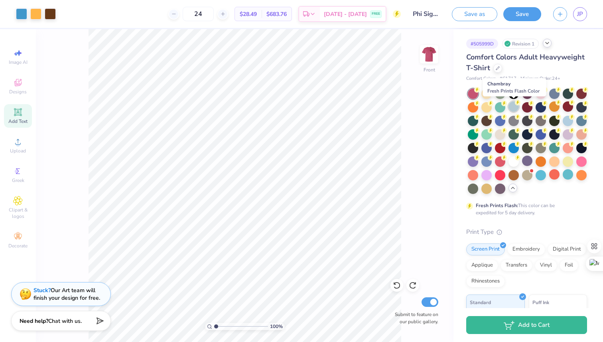
click at [513, 106] on div at bounding box center [513, 106] width 10 height 10
click at [427, 60] on img at bounding box center [429, 54] width 32 height 32
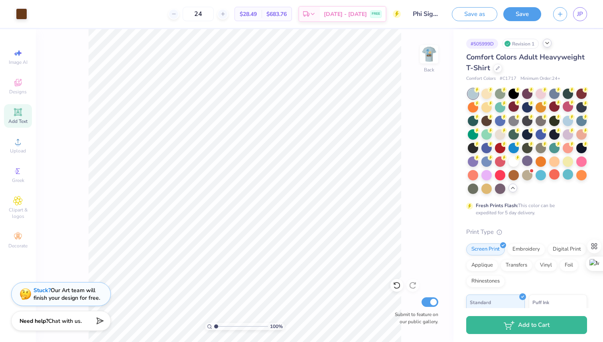
click at [427, 60] on img at bounding box center [429, 54] width 16 height 16
